Goal: Task Accomplishment & Management: Use online tool/utility

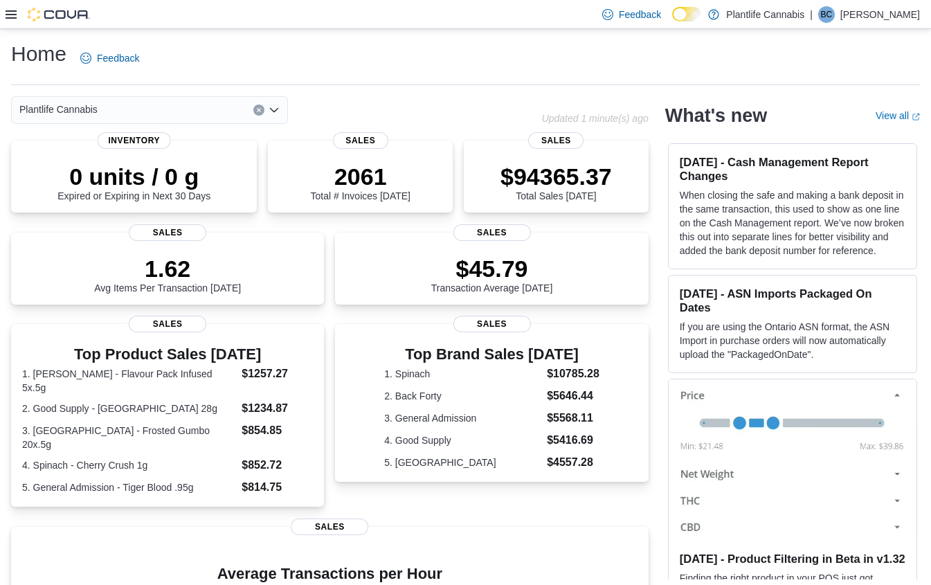
click at [8, 16] on icon at bounding box center [11, 14] width 11 height 11
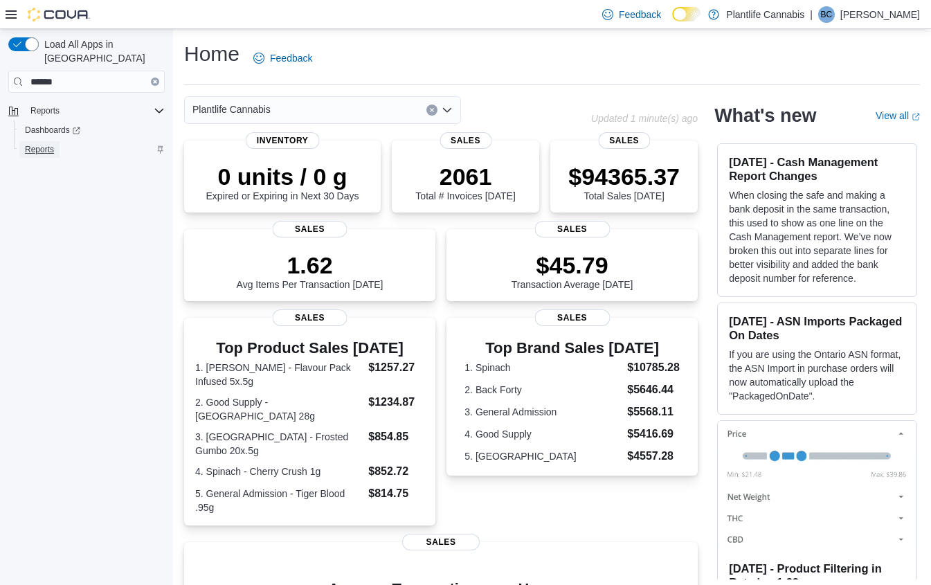
click at [39, 144] on span "Reports" at bounding box center [39, 149] width 29 height 11
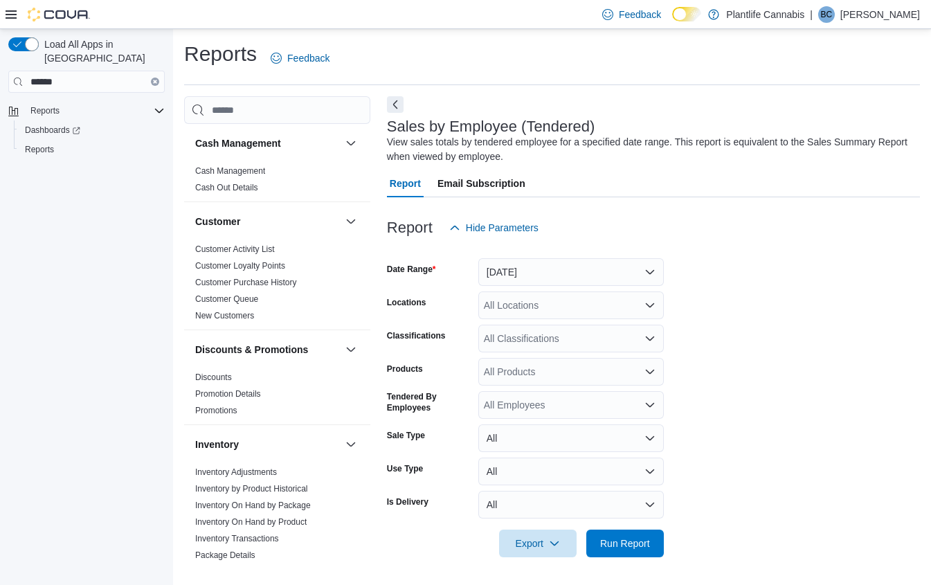
click at [11, 19] on icon at bounding box center [11, 14] width 11 height 11
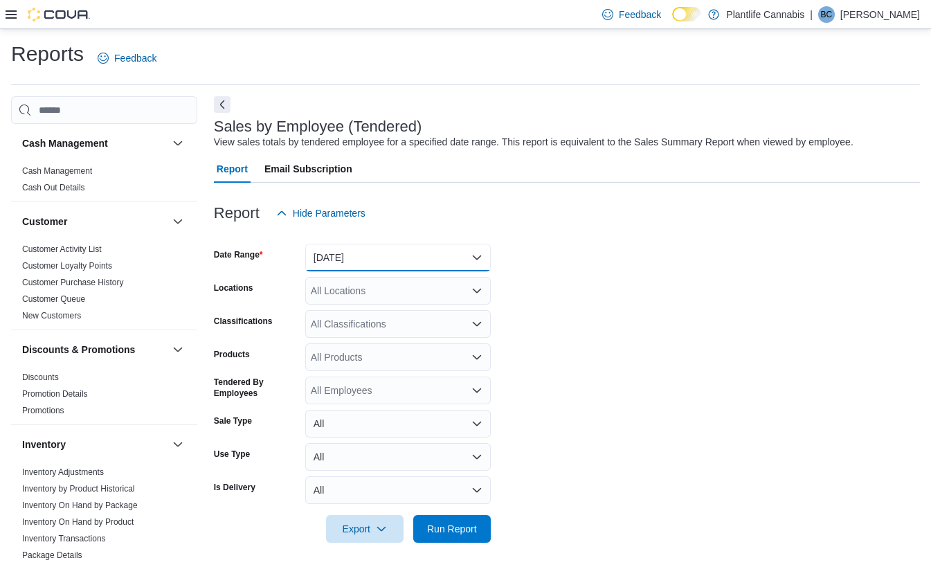
click at [464, 271] on button "Yesterday" at bounding box center [398, 258] width 186 height 28
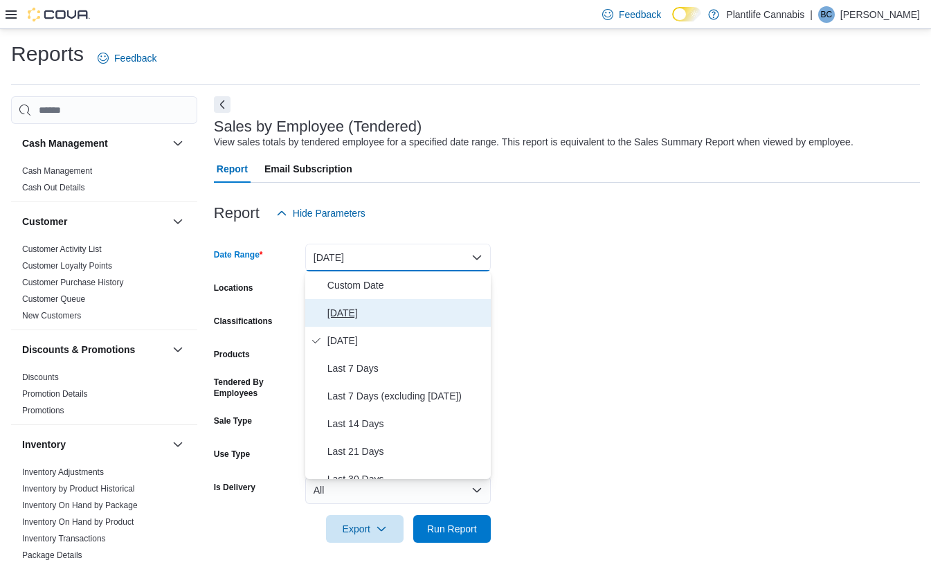
click at [432, 318] on span "Today" at bounding box center [406, 313] width 158 height 17
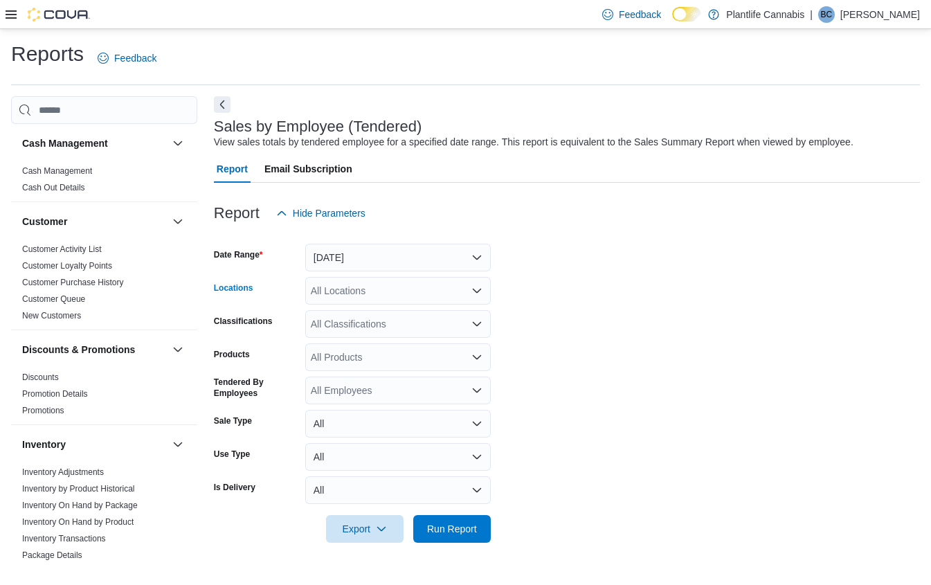
click at [375, 289] on div "All Locations" at bounding box center [398, 291] width 186 height 28
type input "***"
click at [406, 316] on span "Edmonton - Sunwapta" at bounding box center [390, 314] width 96 height 14
click at [461, 535] on span "Run Report" at bounding box center [452, 528] width 50 height 14
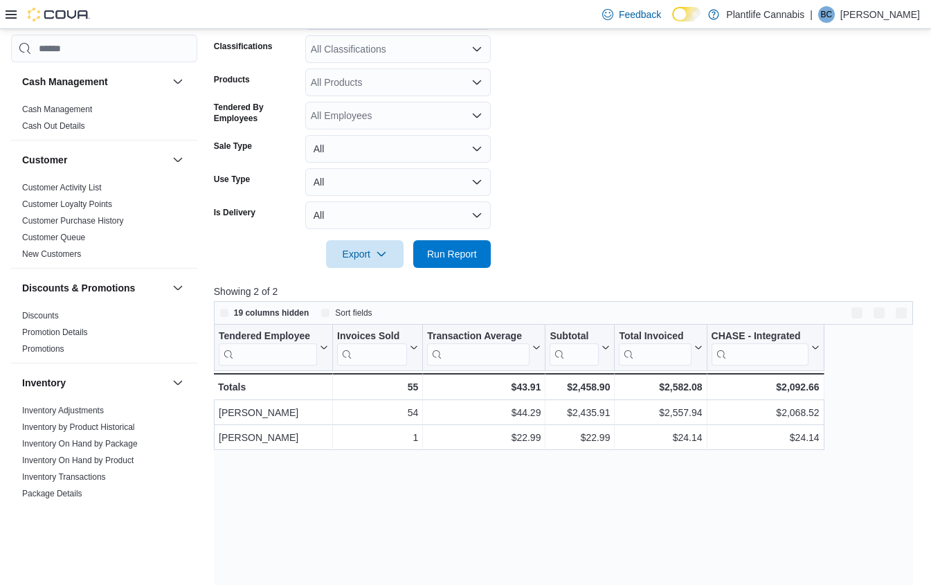
scroll to position [470, 0]
